Goal: Information Seeking & Learning: Understand process/instructions

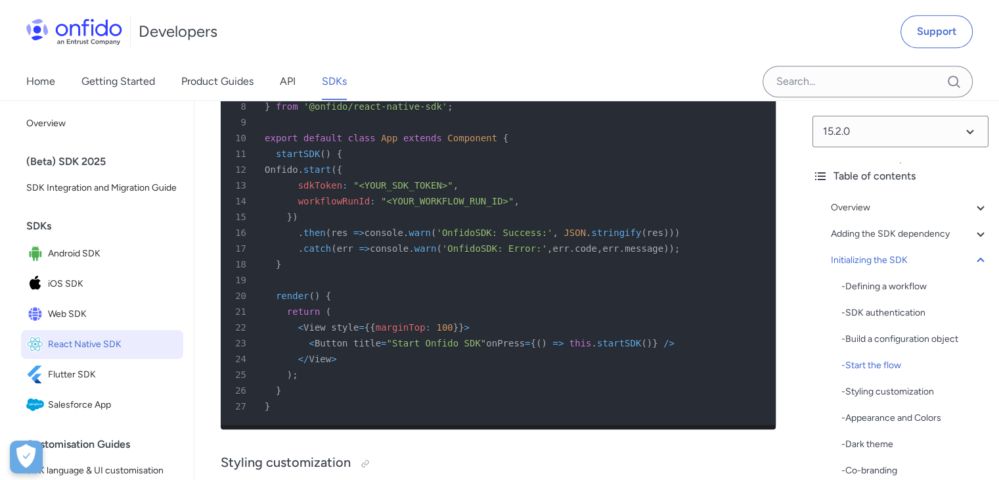
scroll to position [10829, 0]
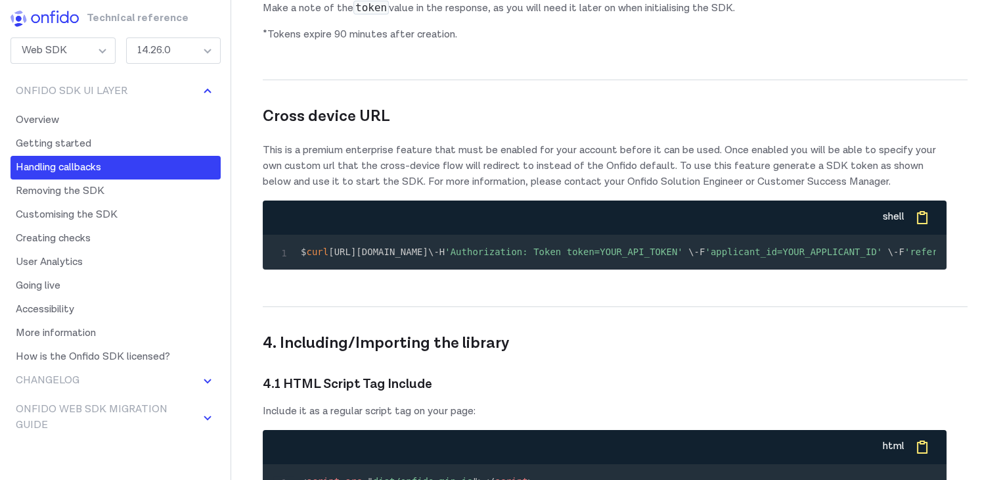
scroll to position [4568, 0]
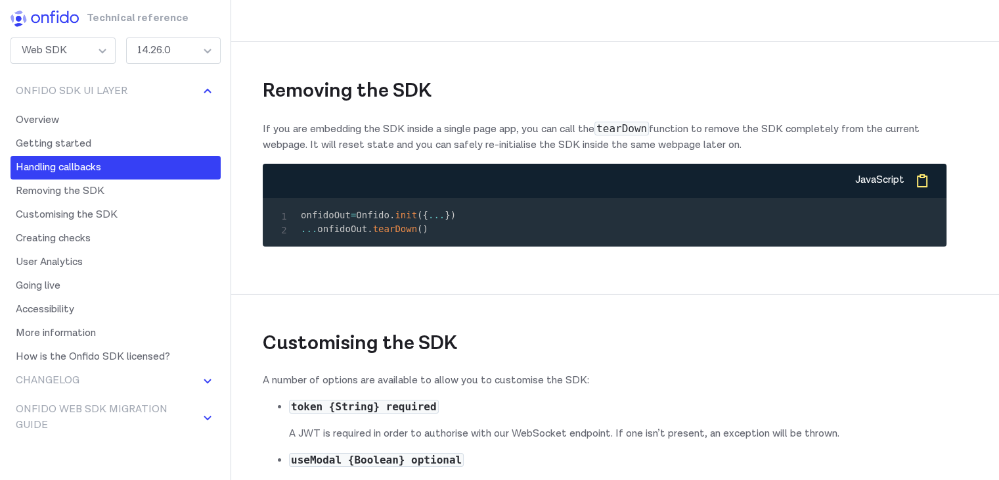
copy code "onModalRequestClose"
click at [618, 257] on div "Removing the SDK If you are embedding the SDK inside a single page app, you can…" at bounding box center [605, 131] width 684 height 252
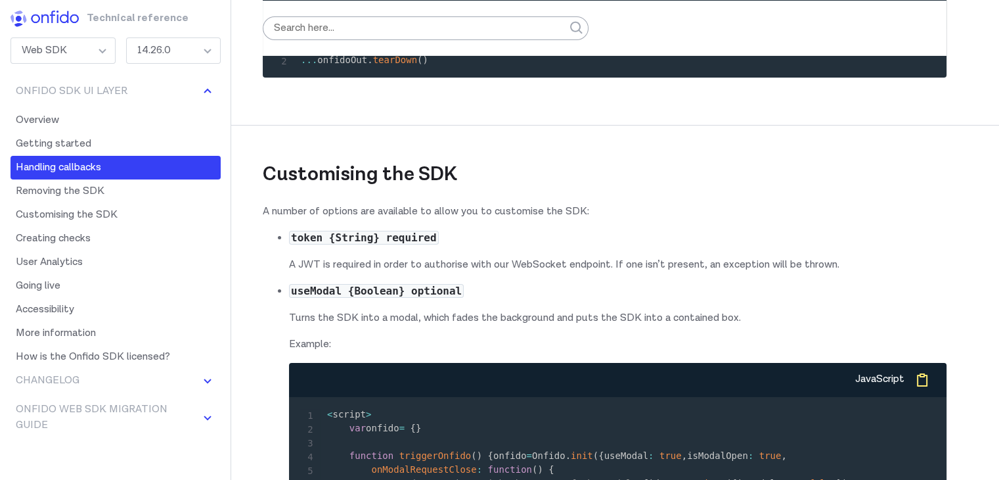
scroll to position [4633, 0]
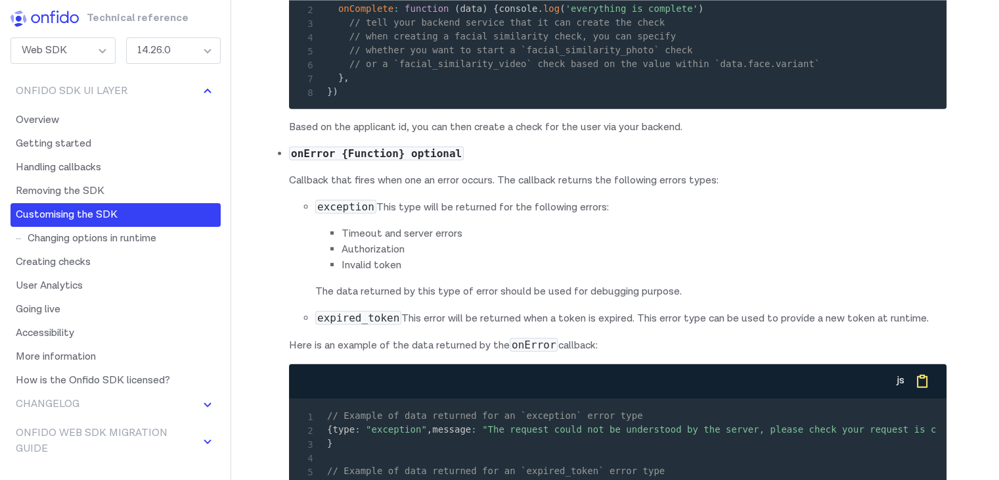
scroll to position [5315, 0]
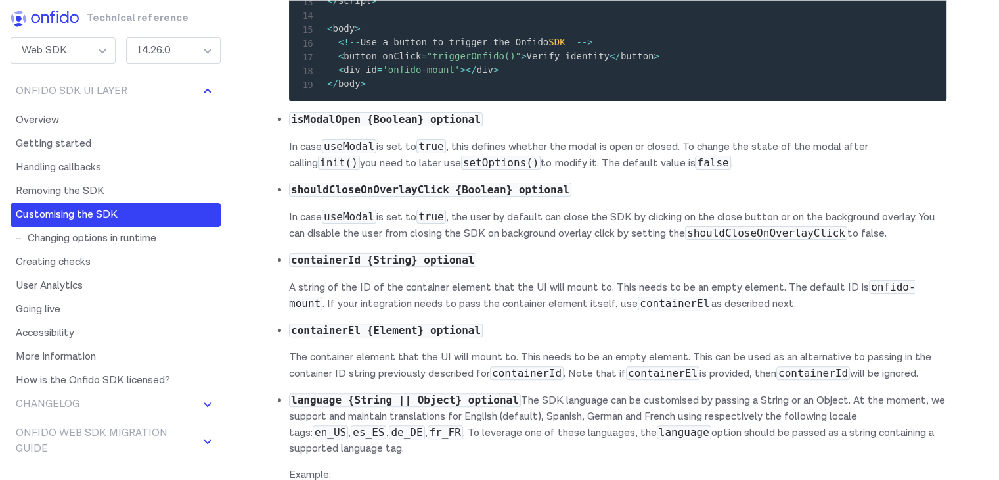
drag, startPoint x: 412, startPoint y: 282, endPoint x: 374, endPoint y: 242, distance: 54.8
drag, startPoint x: 417, startPoint y: 281, endPoint x: 367, endPoint y: 241, distance: 63.6
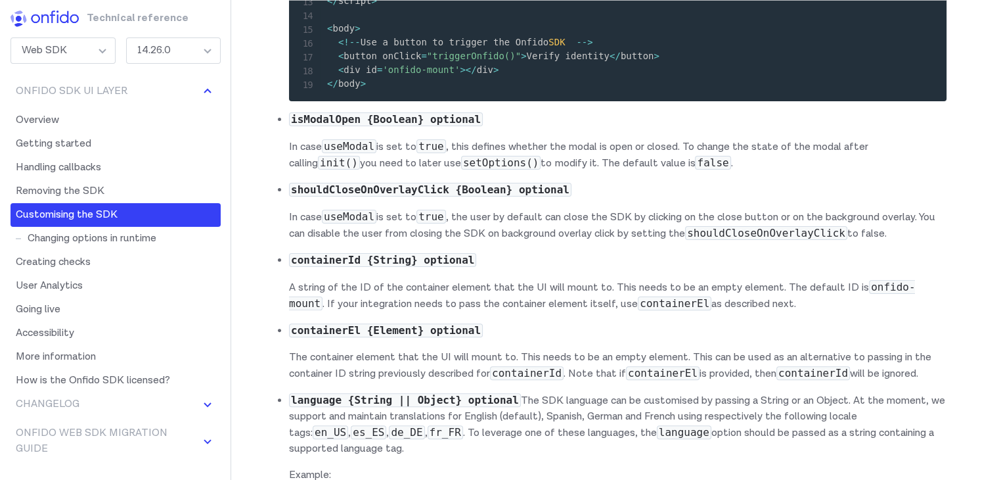
copy code "onModalRequestClose : function ( ) { // Update options with the state of the mo…"
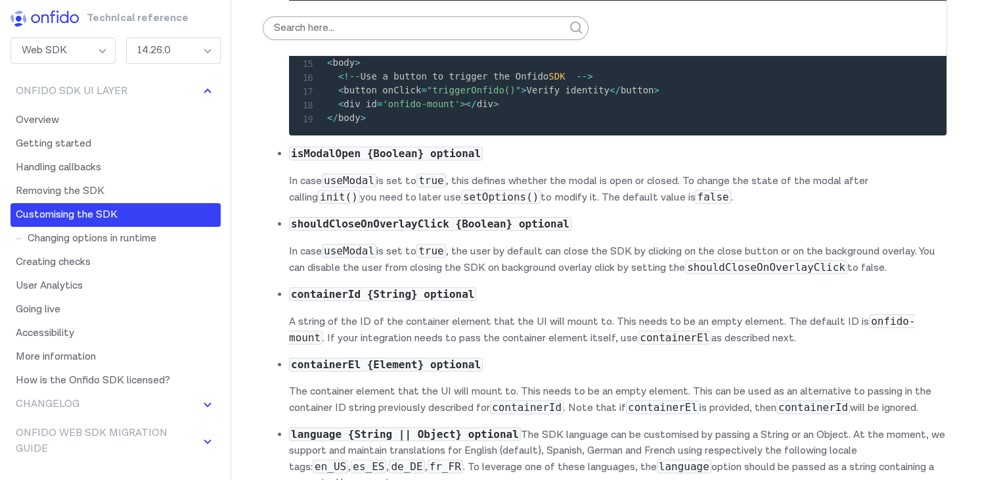
scroll to position [5184, 0]
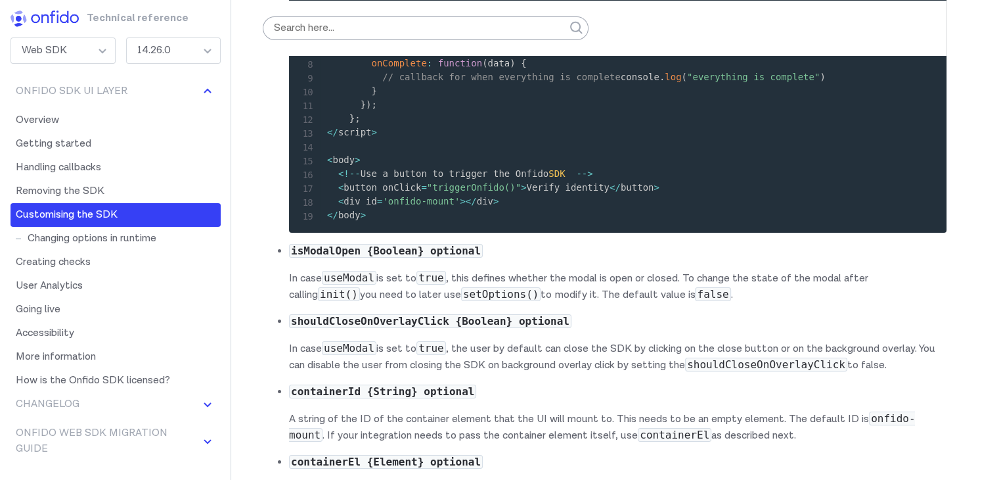
click at [573, 222] on pre "< script > var onfido = { } function triggerOnfido ( ) { onfido = Onfido . init…" at bounding box center [618, 91] width 637 height 262
click at [526, 222] on pre "< script > var onfido = { } function triggerOnfido ( ) { onfido = Onfido . init…" at bounding box center [618, 91] width 637 height 262
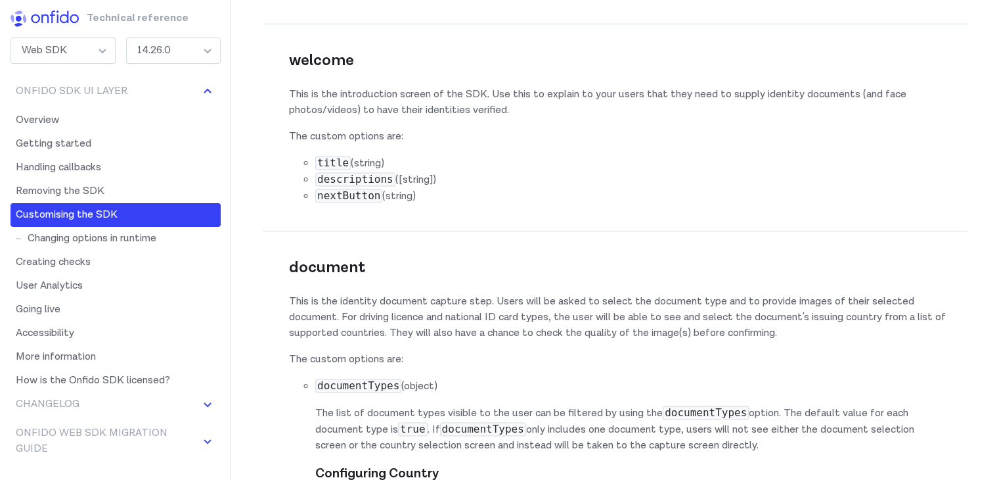
scroll to position [7545, 0]
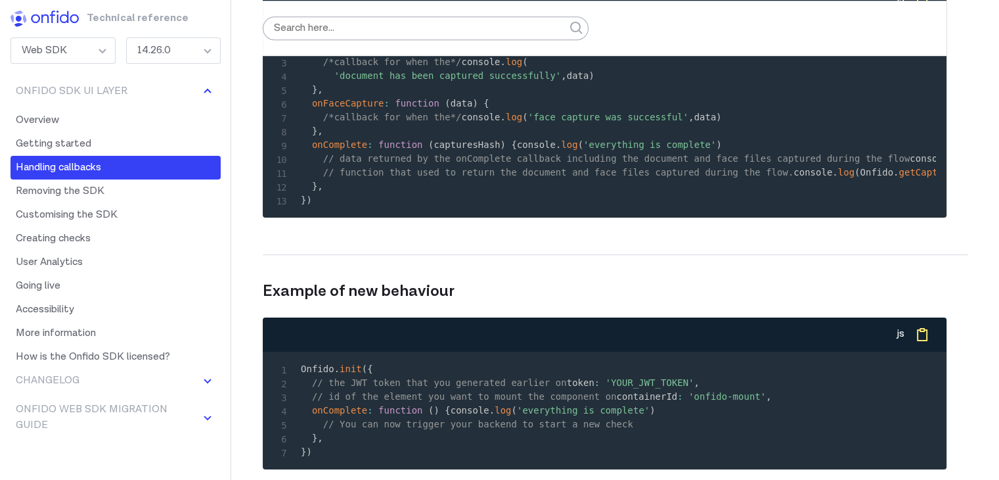
scroll to position [4568, 0]
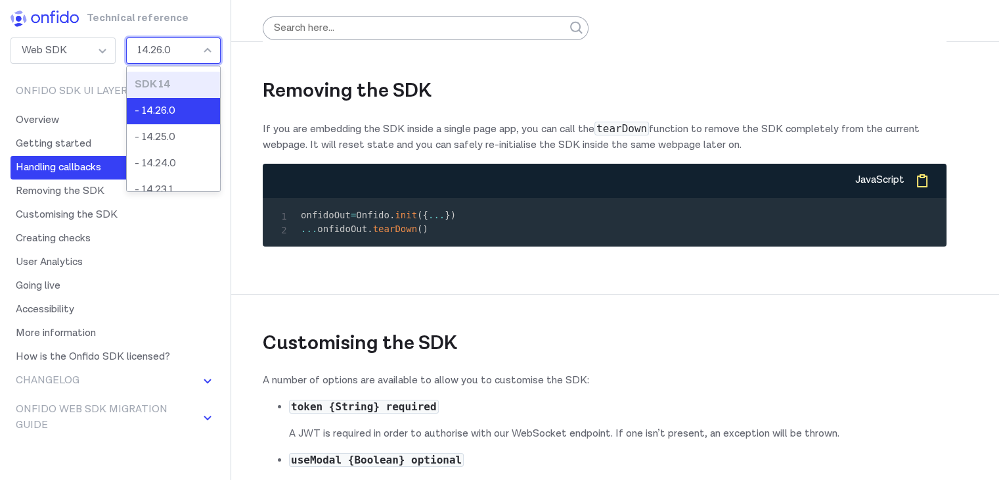
click at [194, 57] on div "14.26.0" at bounding box center [173, 50] width 95 height 26
click at [193, 54] on div "14.26.0" at bounding box center [173, 50] width 95 height 26
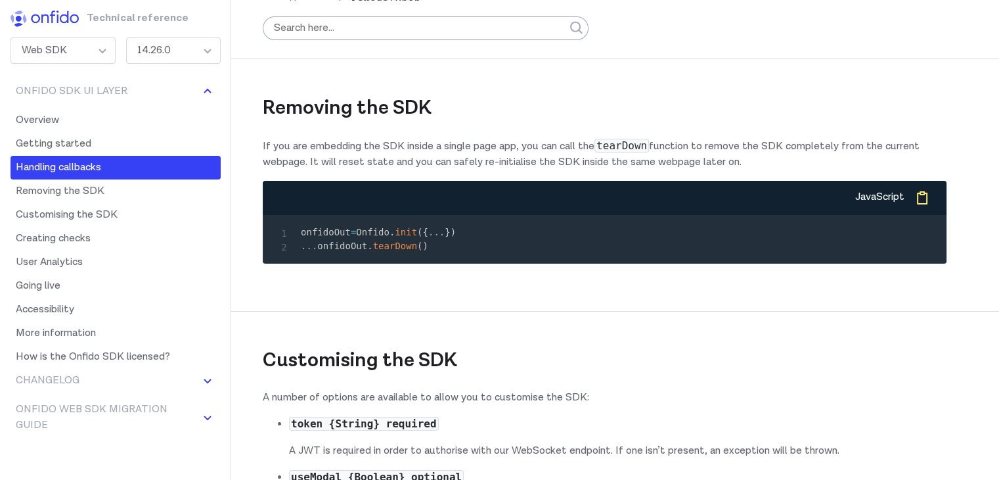
scroll to position [4502, 0]
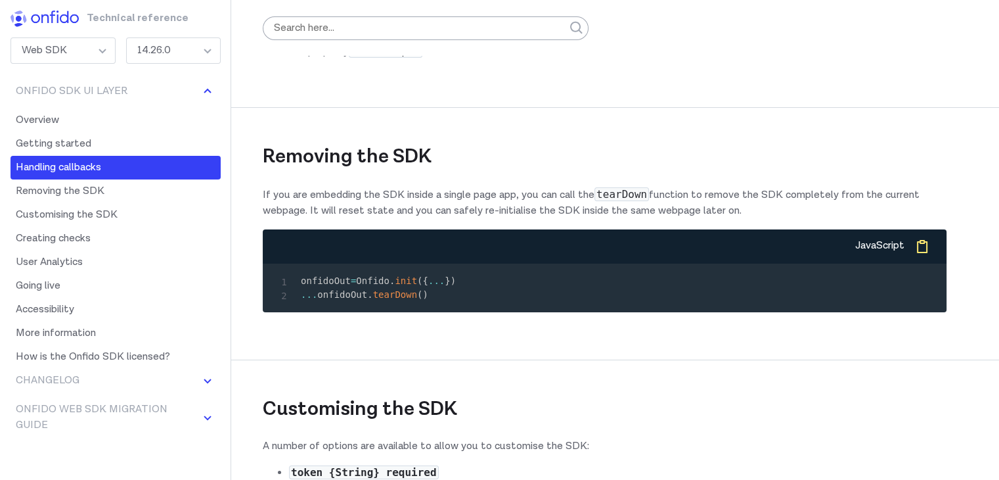
drag, startPoint x: 394, startPoint y: 334, endPoint x: 550, endPoint y: 330, distance: 156.4
click at [550, 60] on p "Callback that fires when the user attempts to close the modal. It is your respo…" at bounding box center [618, 44] width 658 height 32
click at [736, 60] on p "Callback that fires when the user attempts to close the modal. It is your respo…" at bounding box center [618, 44] width 658 height 32
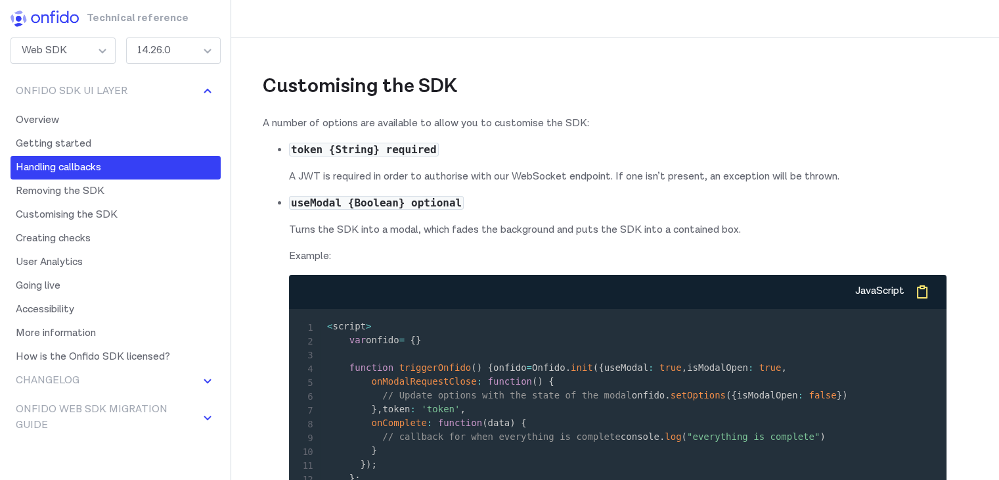
scroll to position [4830, 0]
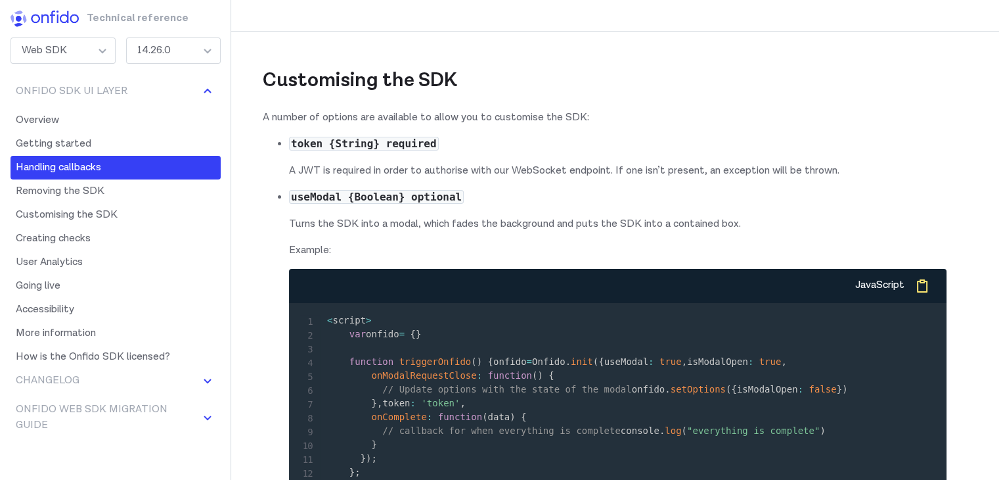
drag, startPoint x: 427, startPoint y: 271, endPoint x: 292, endPoint y: 274, distance: 135.4
copy code "onfidoOut . tearDown ( )"
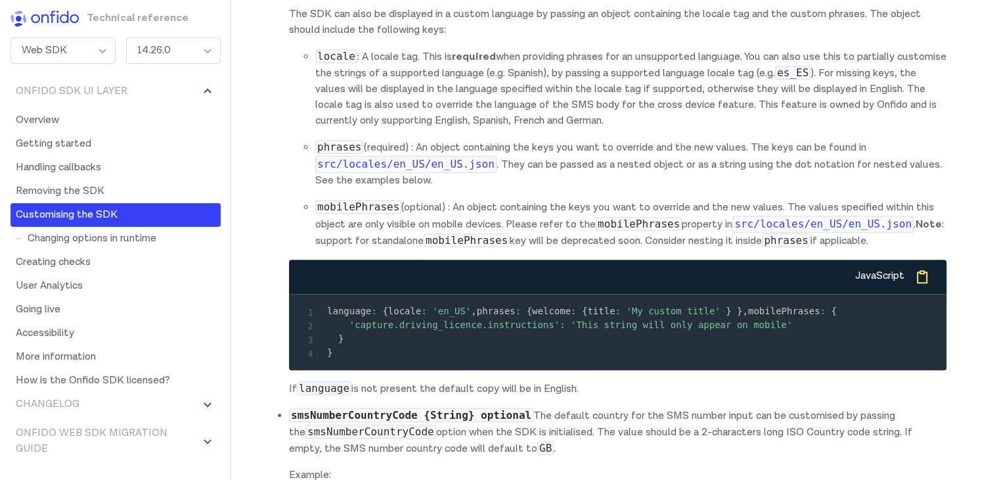
scroll to position [6210, 0]
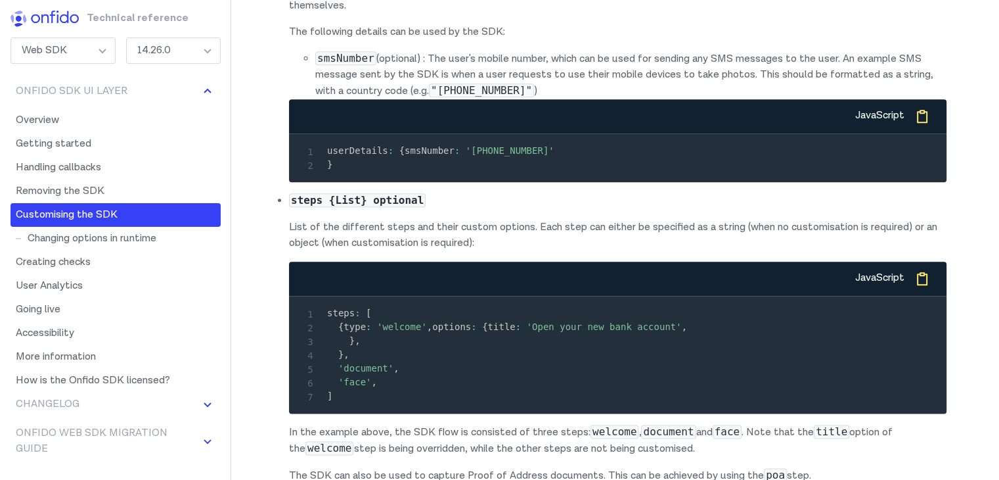
scroll to position [6736, 0]
